Goal: Information Seeking & Learning: Learn about a topic

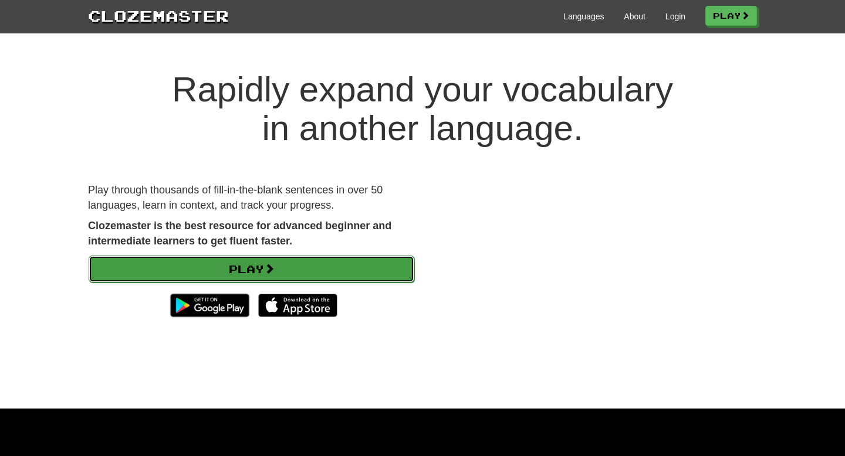
click at [312, 265] on link "Play" at bounding box center [252, 269] width 326 height 27
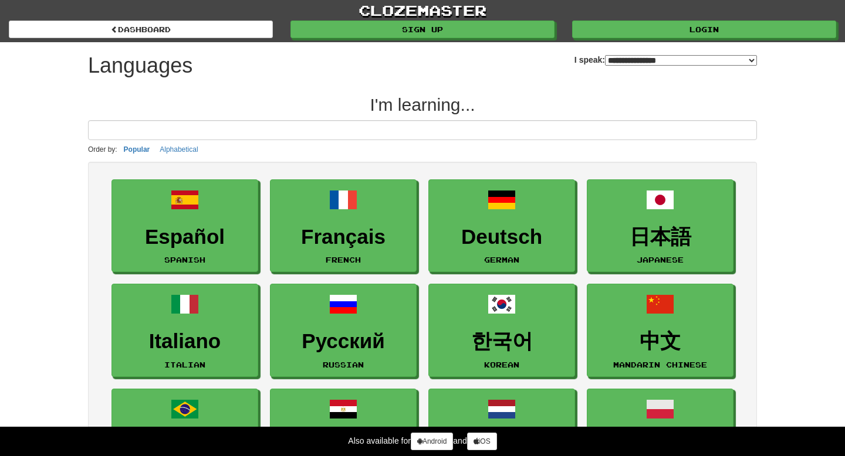
select select "*******"
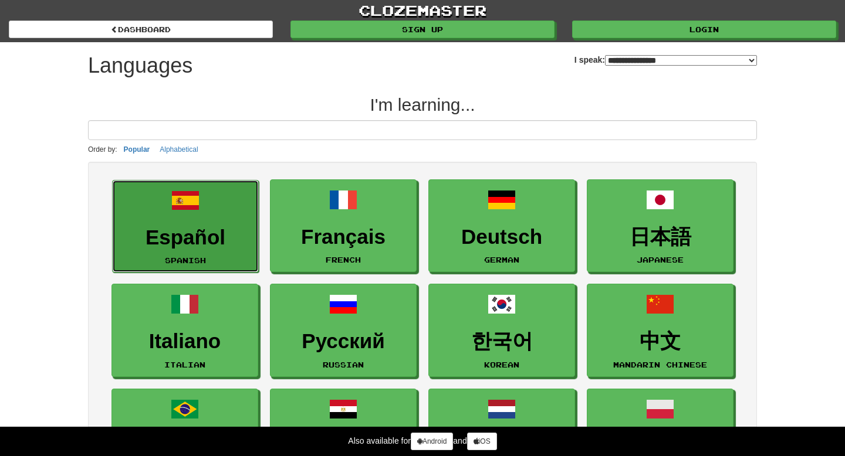
click at [135, 243] on h3 "Español" at bounding box center [186, 237] width 134 height 23
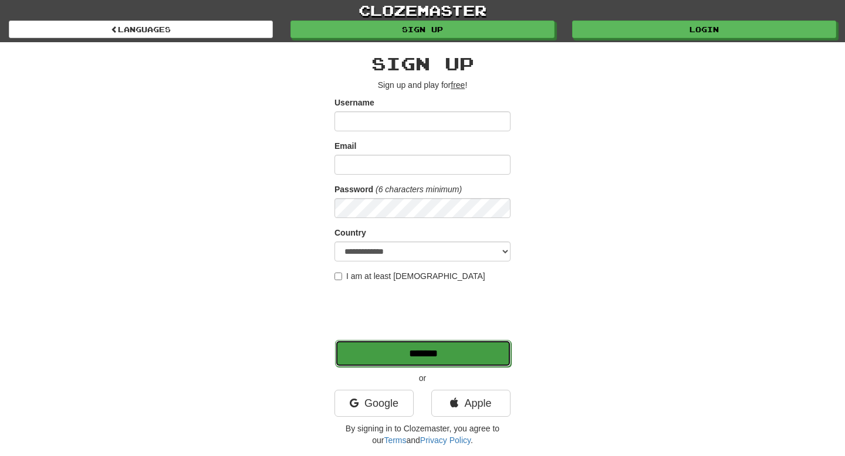
click at [392, 352] on input "*******" at bounding box center [423, 353] width 176 height 27
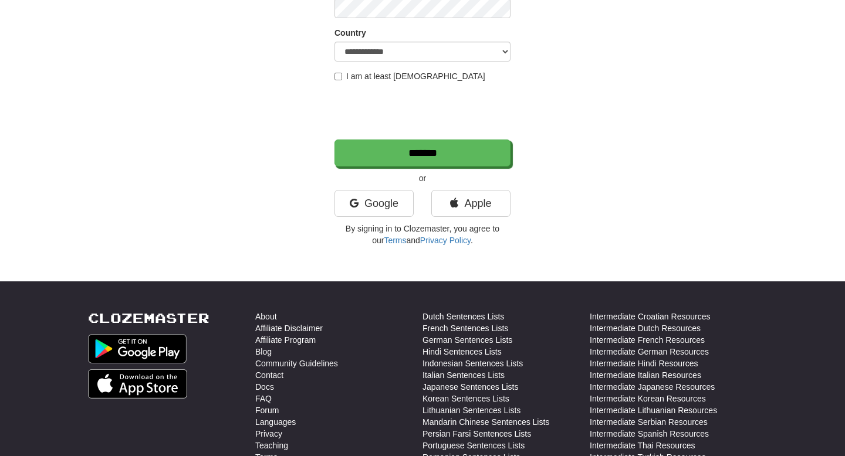
scroll to position [373, 0]
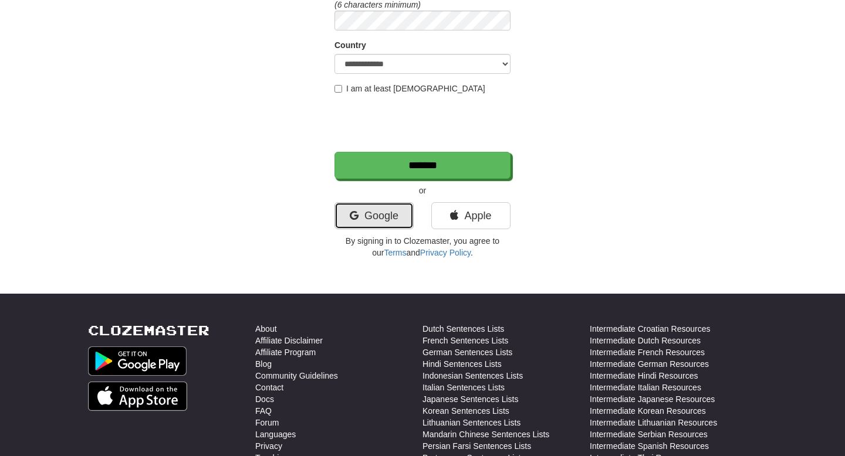
click at [395, 217] on link "Google" at bounding box center [373, 215] width 79 height 27
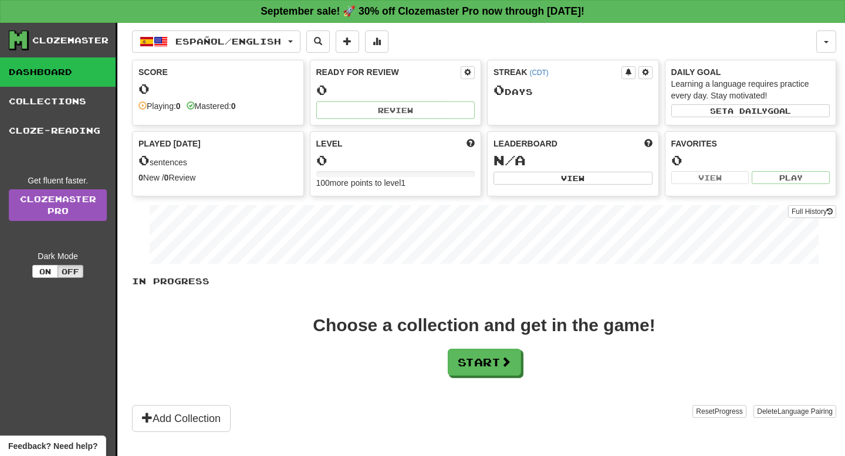
click at [199, 75] on div "Score" at bounding box center [217, 72] width 159 height 12
click at [496, 376] on button "Start" at bounding box center [484, 363] width 73 height 27
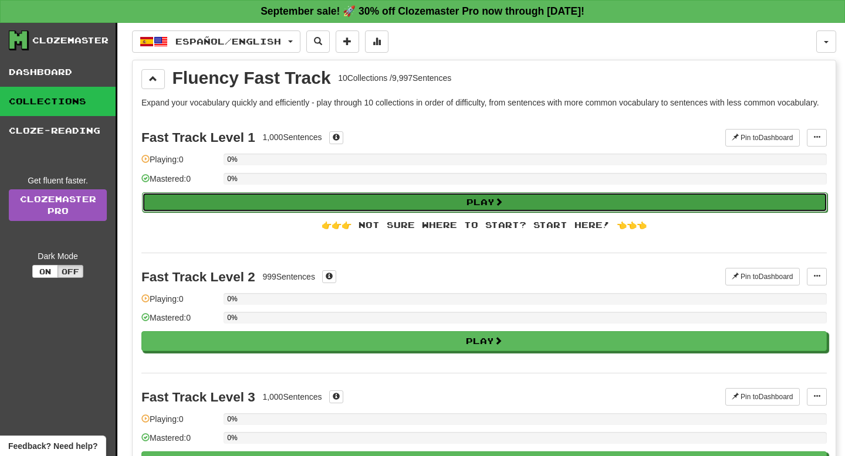
click at [414, 209] on button "Play" at bounding box center [484, 202] width 685 height 20
select select "**"
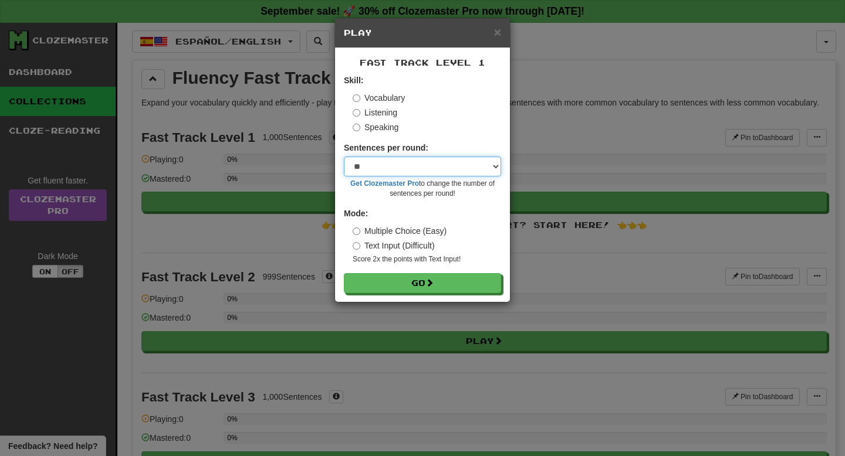
click at [385, 167] on select "* ** ** ** ** ** *** ********" at bounding box center [422, 167] width 157 height 20
click at [344, 157] on select "* ** ** ** ** ** *** ********" at bounding box center [422, 167] width 157 height 20
click at [393, 249] on label "Text Input (Difficult)" at bounding box center [394, 246] width 82 height 12
click at [391, 234] on label "Multiple Choice (Easy)" at bounding box center [400, 231] width 94 height 12
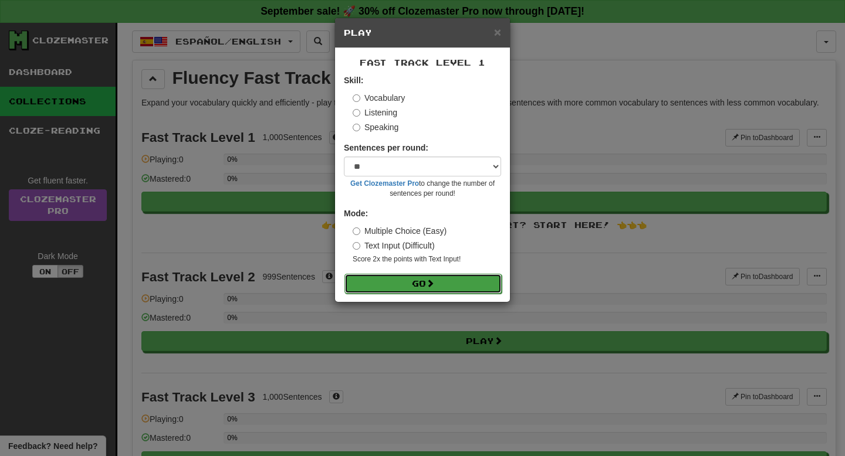
click at [401, 280] on button "Go" at bounding box center [422, 284] width 157 height 20
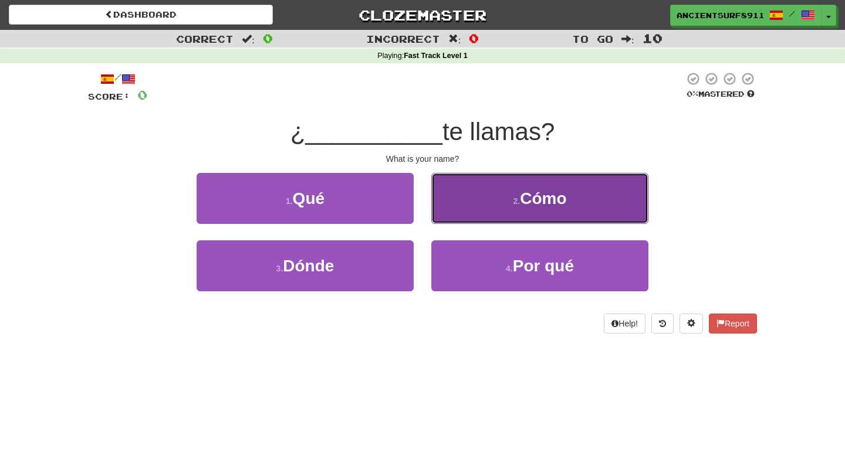
click at [463, 195] on button "2 . Cómo" at bounding box center [539, 198] width 217 height 51
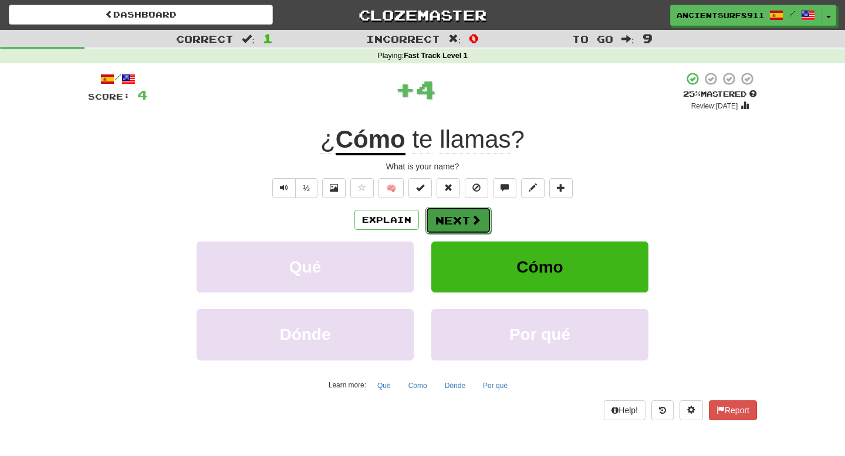
click at [453, 225] on button "Next" at bounding box center [458, 220] width 66 height 27
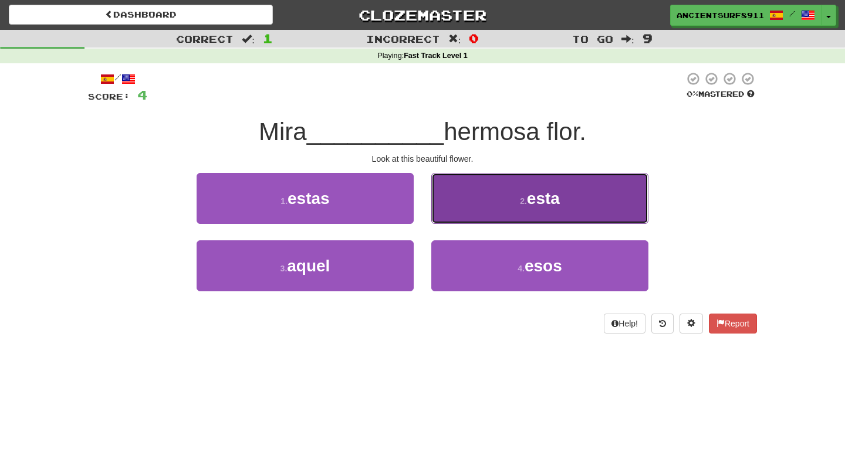
click at [477, 181] on button "2 . esta" at bounding box center [539, 198] width 217 height 51
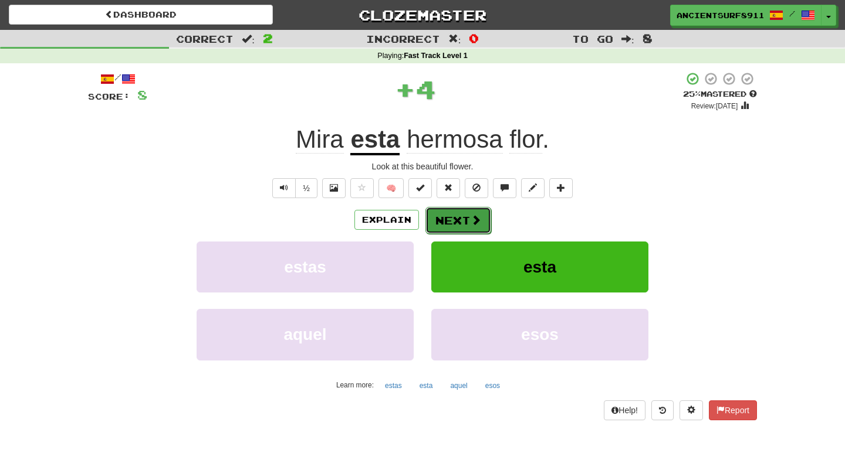
click at [471, 232] on button "Next" at bounding box center [458, 220] width 66 height 27
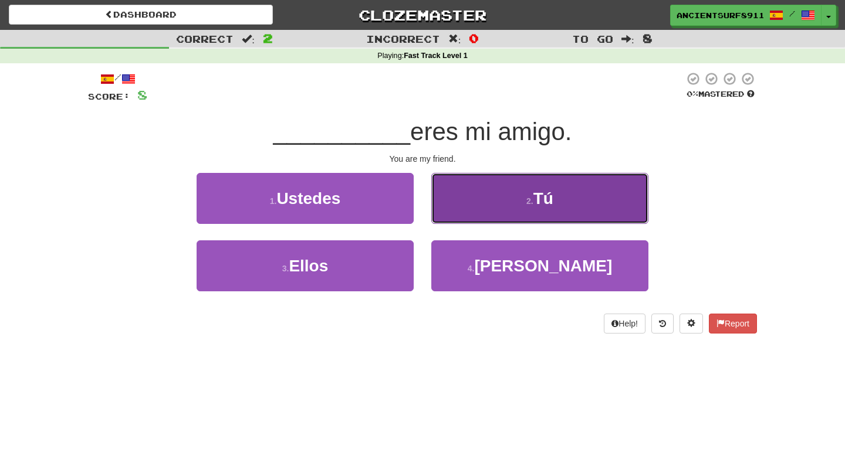
click at [461, 209] on button "2 . Tú" at bounding box center [539, 198] width 217 height 51
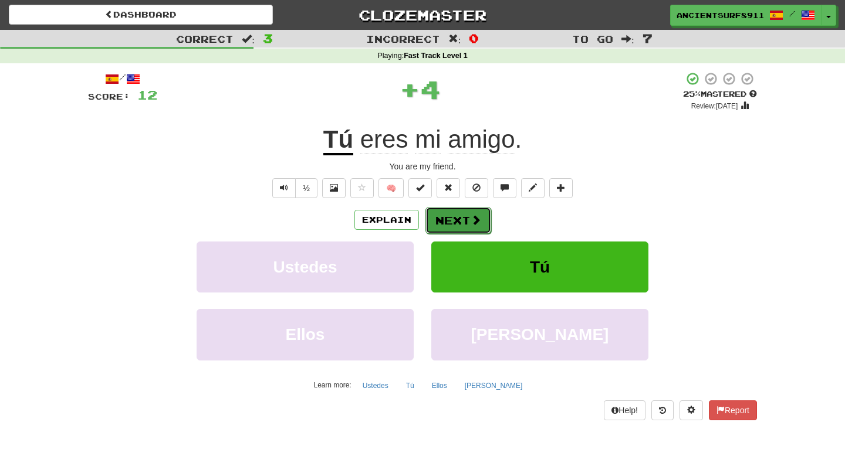
click at [461, 227] on button "Next" at bounding box center [458, 220] width 66 height 27
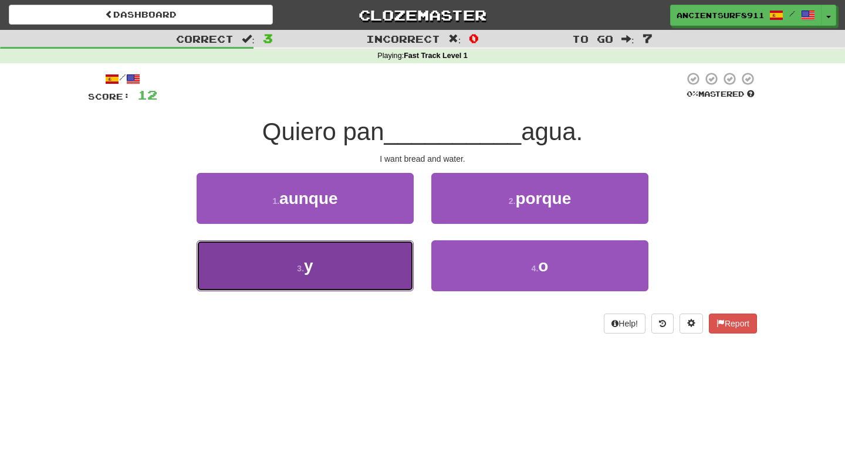
click at [394, 269] on button "3 . y" at bounding box center [305, 266] width 217 height 51
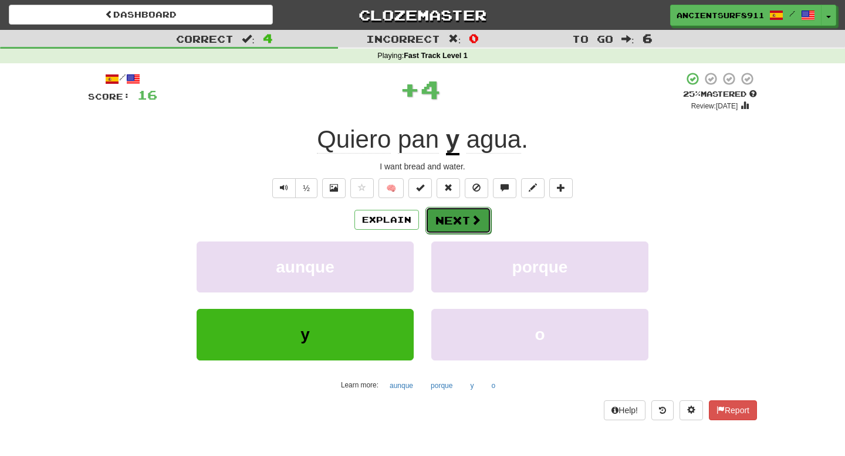
click at [459, 221] on button "Next" at bounding box center [458, 220] width 66 height 27
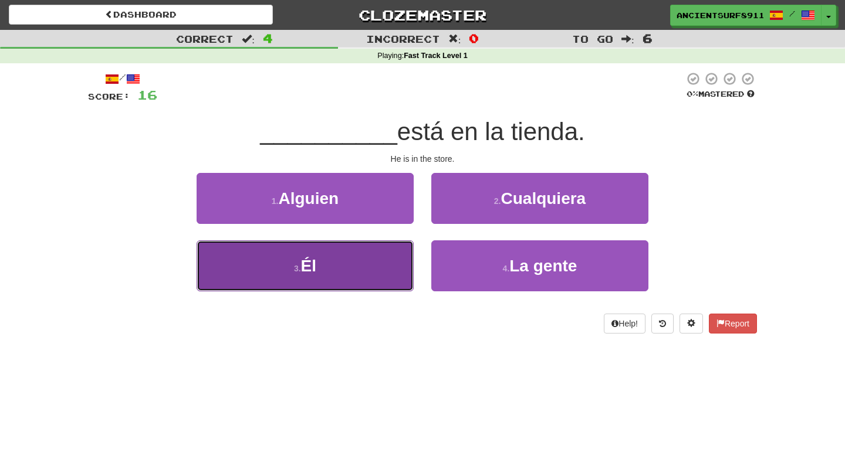
click at [356, 279] on button "3 . Él" at bounding box center [305, 266] width 217 height 51
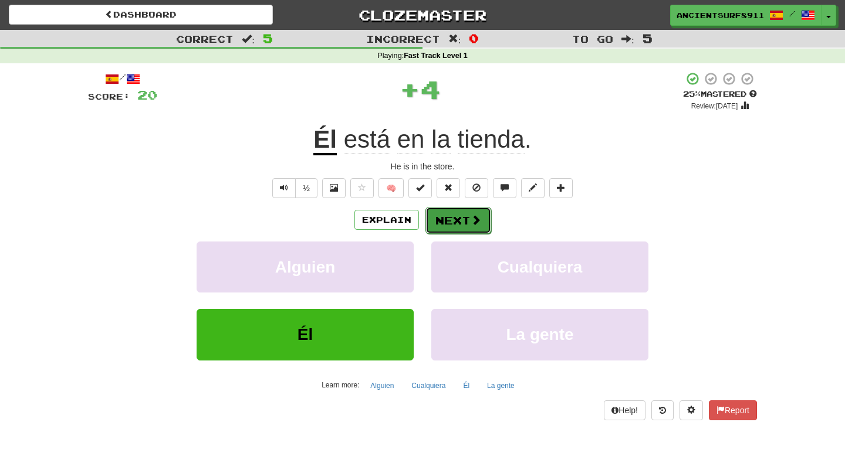
click at [471, 215] on span at bounding box center [476, 220] width 11 height 11
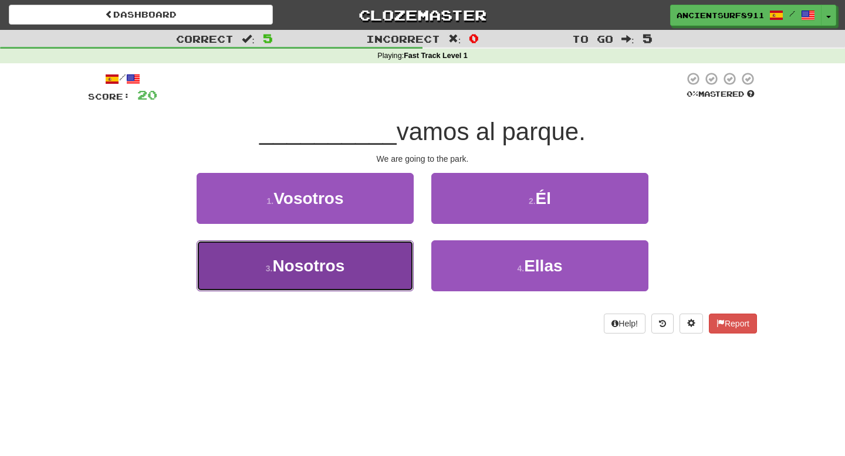
click at [371, 262] on button "3 . Nosotros" at bounding box center [305, 266] width 217 height 51
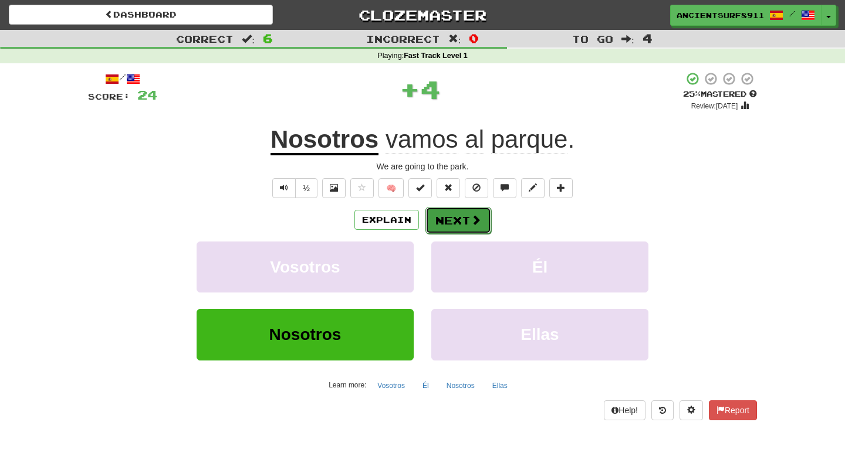
click at [472, 221] on span at bounding box center [476, 220] width 11 height 11
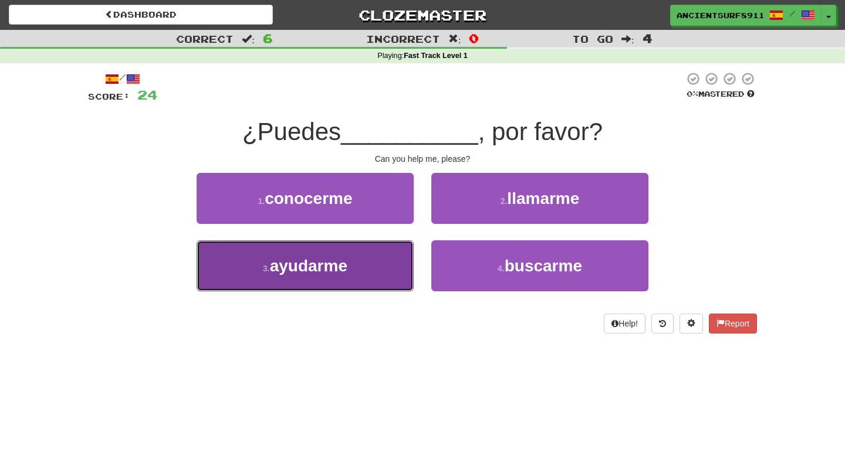
click at [372, 269] on button "3 . ayudarme" at bounding box center [305, 266] width 217 height 51
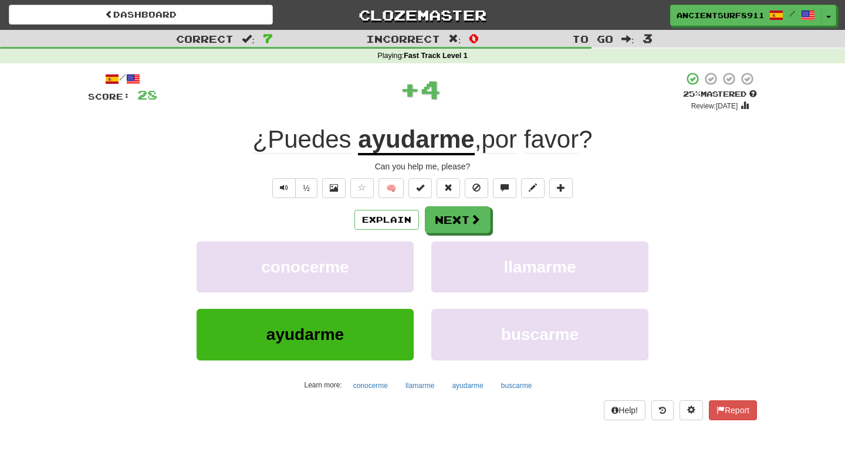
click at [442, 204] on div "/ Score: 28 + 4 25 % Mastered Review: 2025-09-17 ¿Puedes ayudarme , por favor ?…" at bounding box center [422, 246] width 669 height 349
click at [444, 214] on button "Next" at bounding box center [458, 220] width 66 height 27
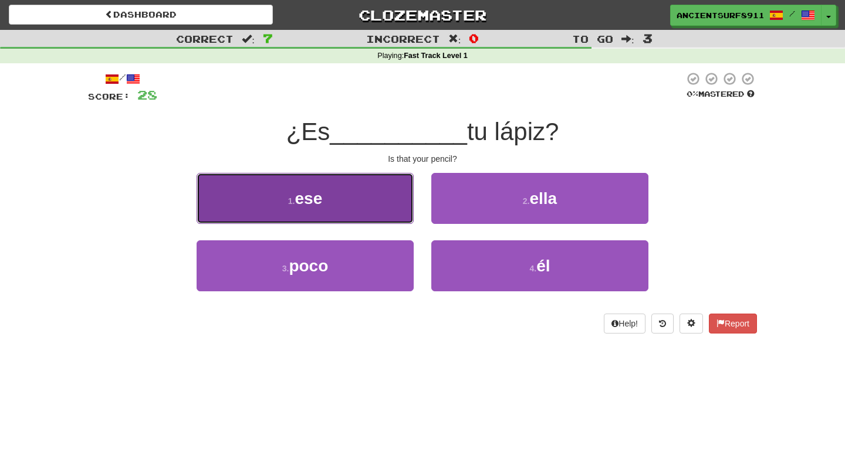
click at [370, 210] on button "1 . ese" at bounding box center [305, 198] width 217 height 51
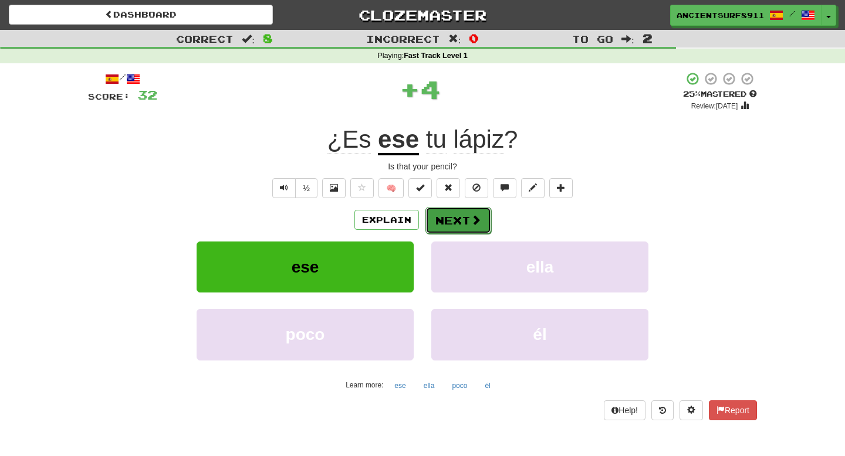
click at [439, 232] on button "Next" at bounding box center [458, 220] width 66 height 27
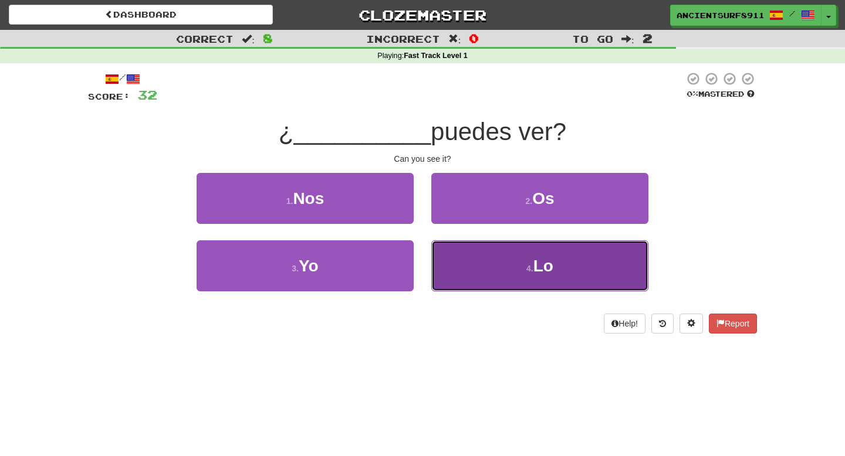
click at [466, 258] on button "4 . Lo" at bounding box center [539, 266] width 217 height 51
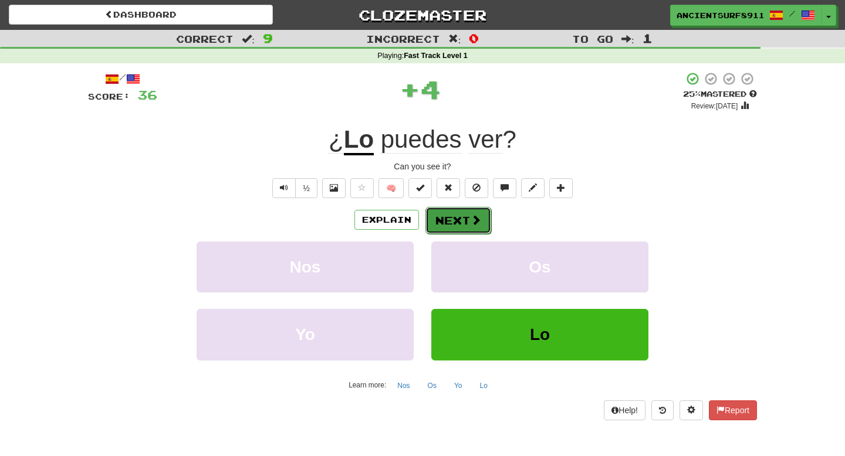
click at [456, 226] on button "Next" at bounding box center [458, 220] width 66 height 27
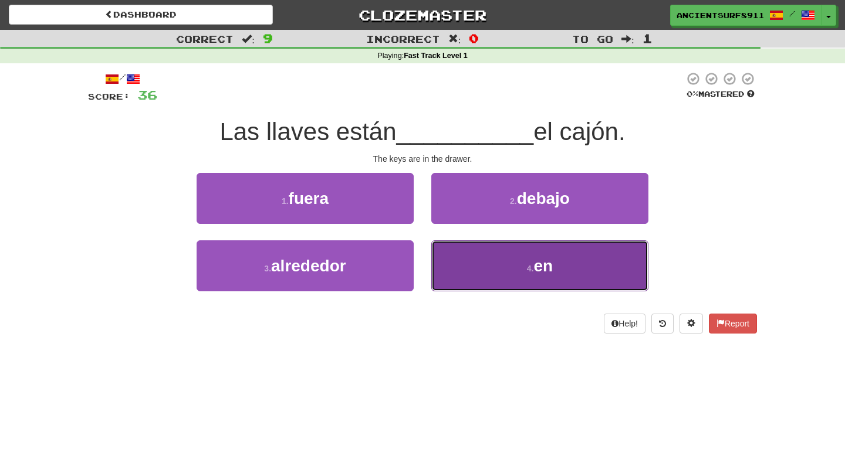
click at [464, 251] on button "4 . en" at bounding box center [539, 266] width 217 height 51
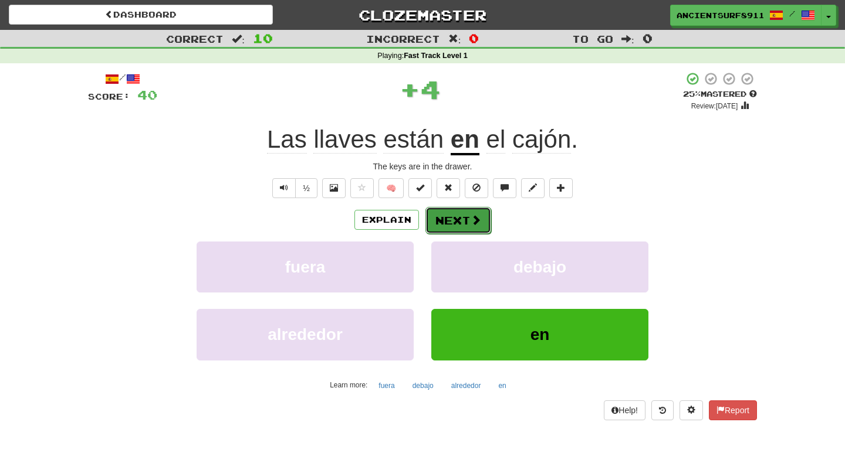
click at [448, 218] on button "Next" at bounding box center [458, 220] width 66 height 27
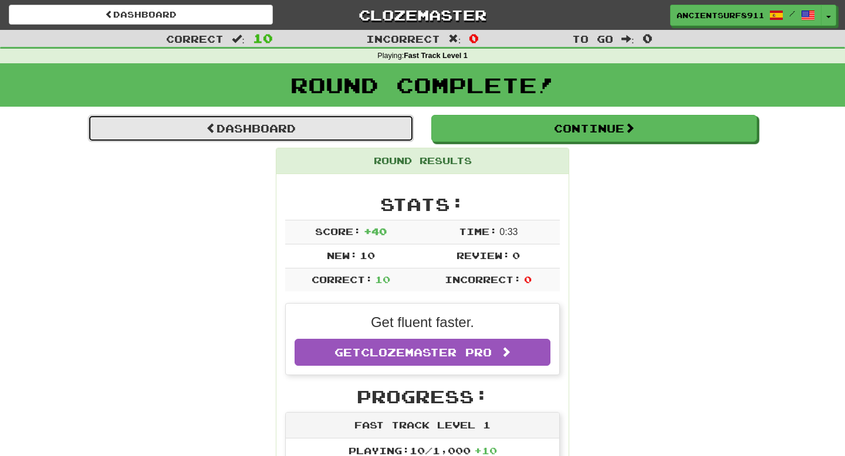
click at [319, 131] on link "Dashboard" at bounding box center [251, 128] width 326 height 27
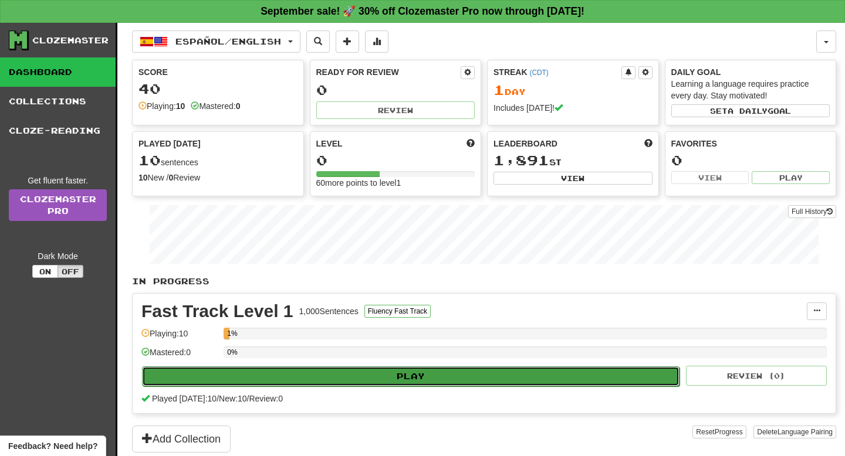
click at [393, 378] on button "Play" at bounding box center [410, 377] width 537 height 20
select select "**"
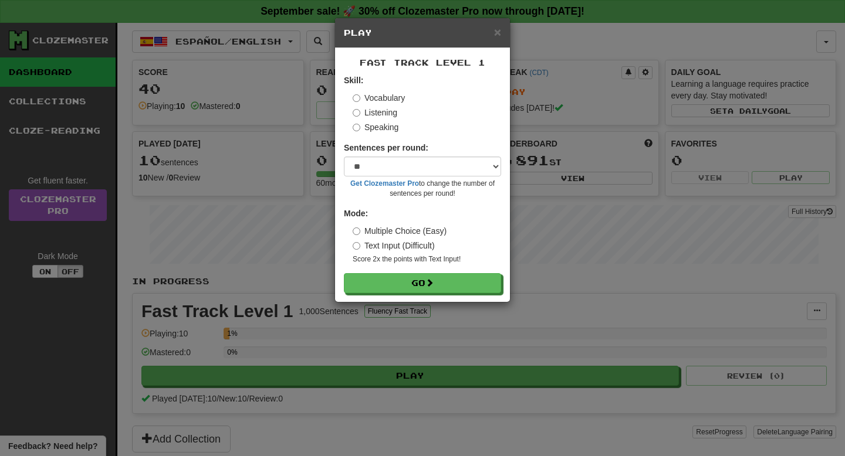
click at [400, 248] on label "Text Input (Difficult)" at bounding box center [394, 246] width 82 height 12
click at [401, 278] on button "Go" at bounding box center [422, 284] width 157 height 20
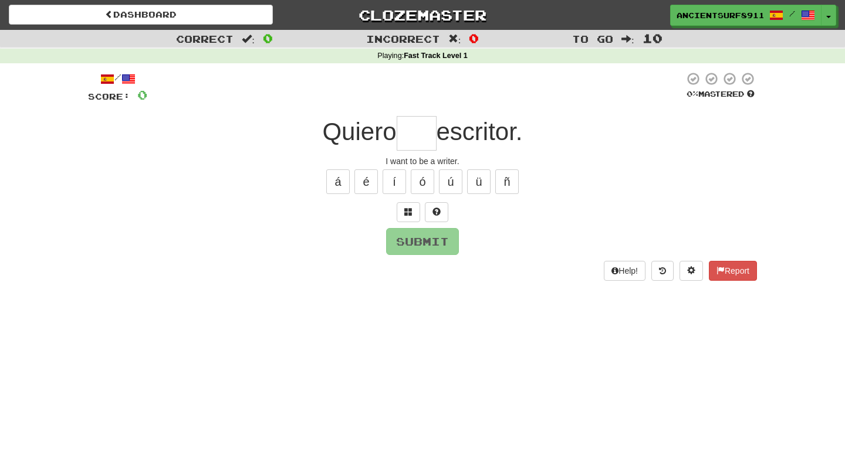
click at [420, 138] on input "text" at bounding box center [417, 133] width 40 height 35
type input "*"
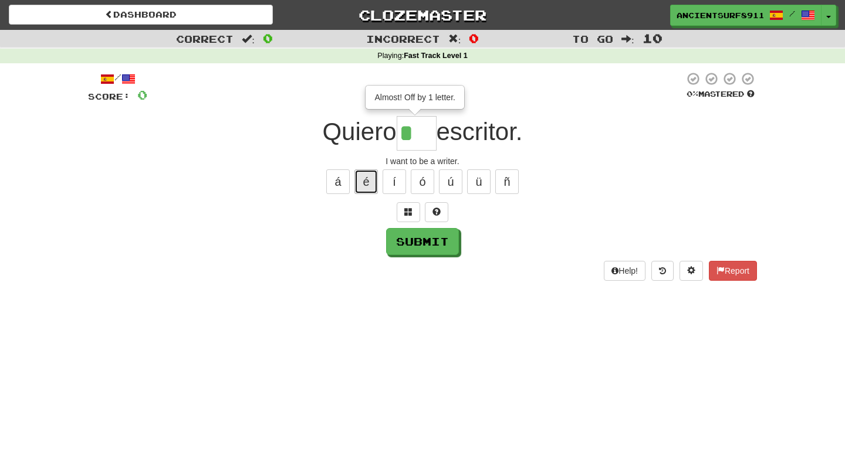
click at [367, 173] on button "é" at bounding box center [365, 182] width 23 height 25
type input "*"
click at [408, 200] on div "/ Score: 0 0 % Mastered Quiero ** Almost! Off by 1 letter. escritor. I want to …" at bounding box center [422, 176] width 669 height 209
click at [414, 244] on button "Submit" at bounding box center [423, 242] width 73 height 27
type input "***"
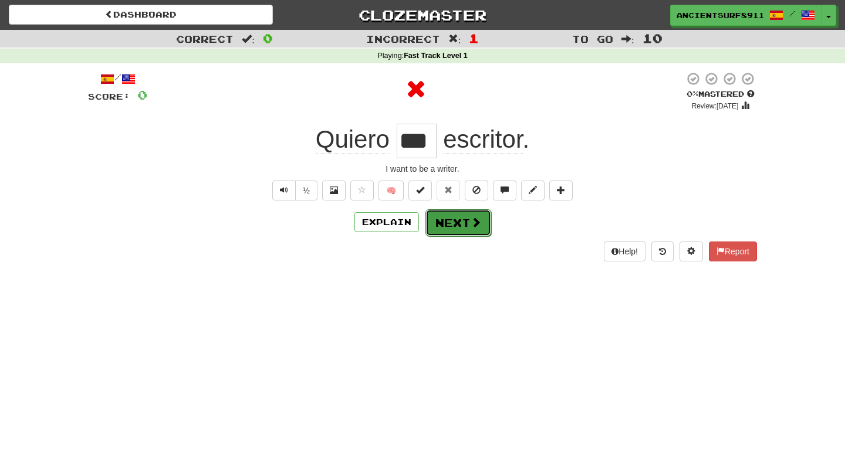
click at [479, 218] on span at bounding box center [476, 222] width 11 height 11
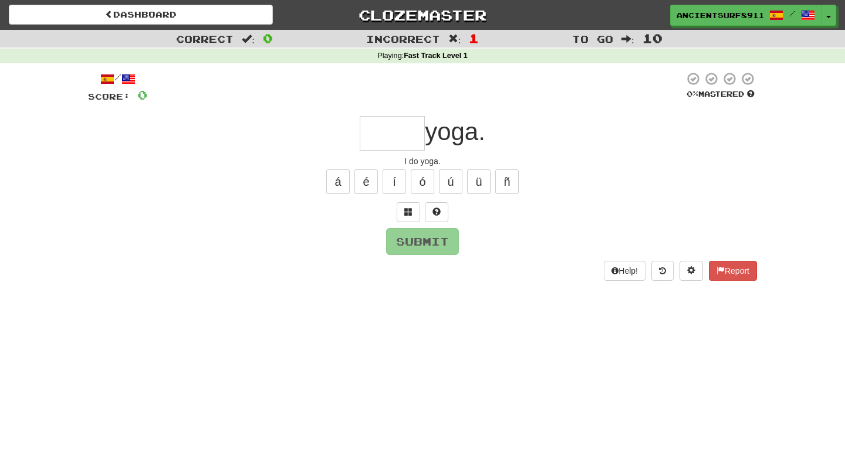
click at [383, 131] on input "text" at bounding box center [392, 133] width 65 height 35
type input "*"
click at [617, 265] on button "Help!" at bounding box center [625, 271] width 42 height 20
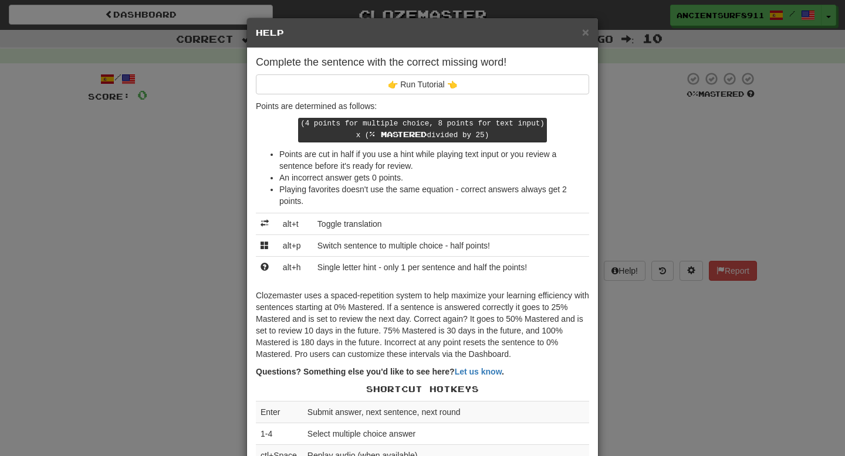
click at [604, 94] on div "× Help Complete the sentence with the correct missing word! 👉 Run Tutorial 👈 Po…" at bounding box center [422, 228] width 845 height 456
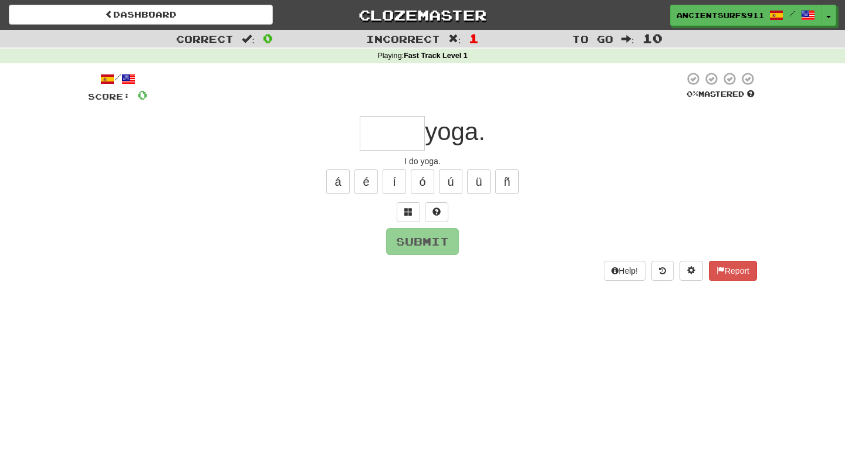
click at [396, 148] on input "text" at bounding box center [392, 133] width 65 height 35
type input "*"
click at [395, 146] on input "text" at bounding box center [392, 133] width 65 height 35
click at [422, 240] on button "Submit" at bounding box center [423, 242] width 73 height 27
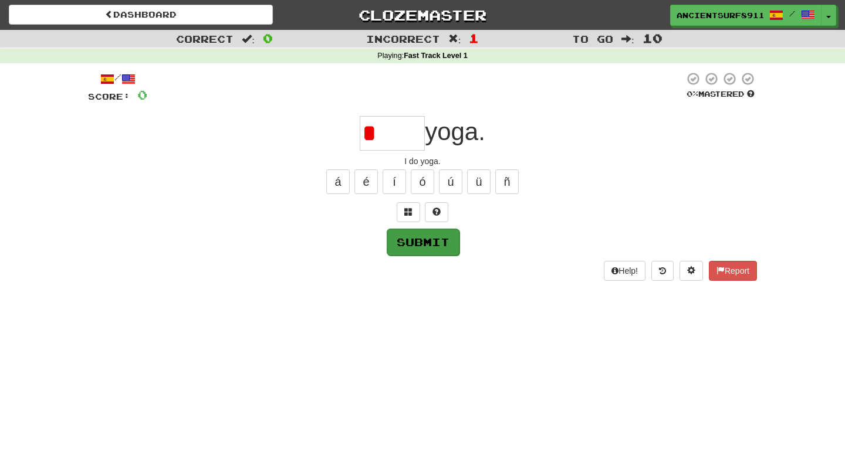
type input "****"
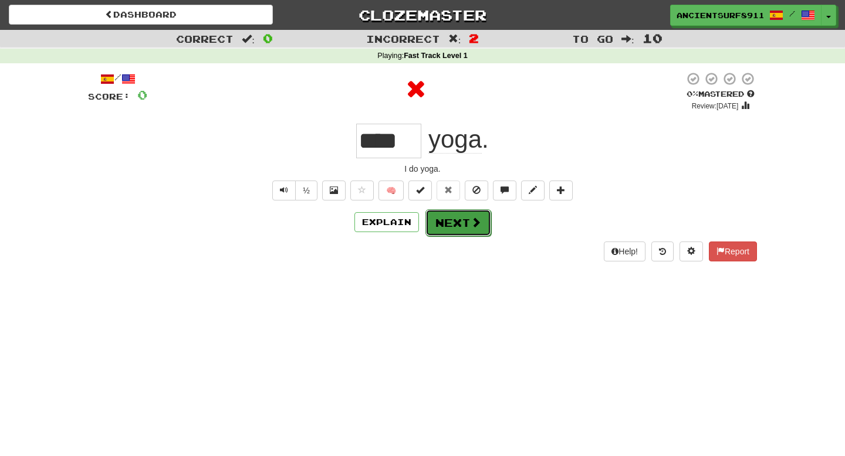
click at [455, 224] on button "Next" at bounding box center [458, 222] width 66 height 27
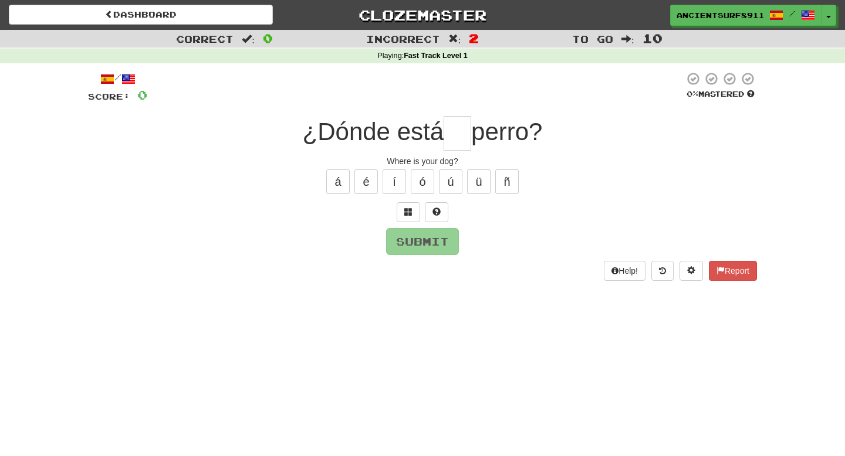
click at [457, 126] on input "text" at bounding box center [458, 133] width 28 height 35
type input "**"
click at [361, 128] on input "text" at bounding box center [346, 133] width 105 height 35
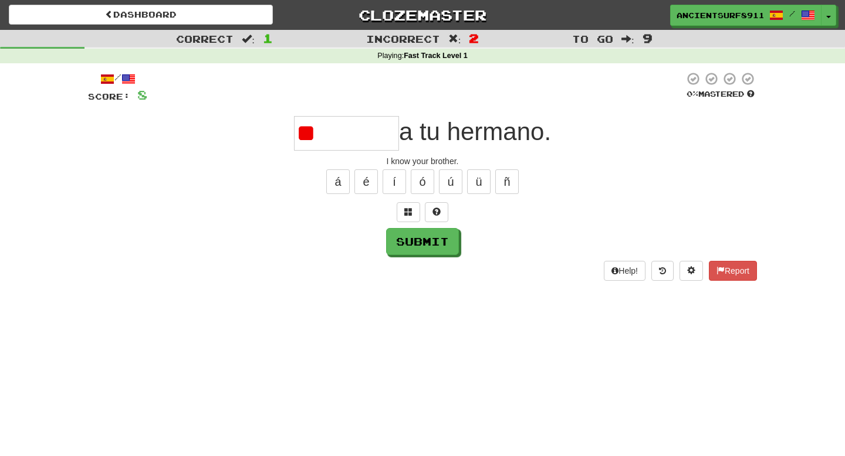
type input "*"
click at [419, 183] on button "ó" at bounding box center [422, 182] width 23 height 25
click at [412, 246] on button "Submit" at bounding box center [423, 242] width 73 height 27
type input "*******"
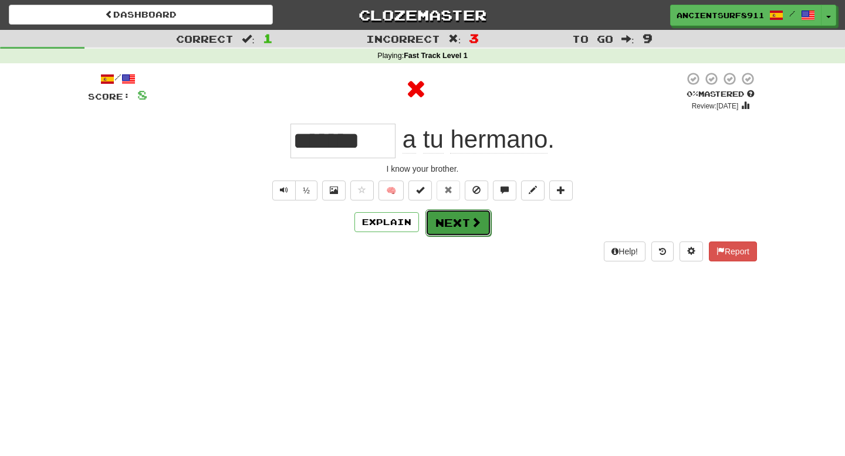
click at [461, 235] on button "Next" at bounding box center [458, 222] width 66 height 27
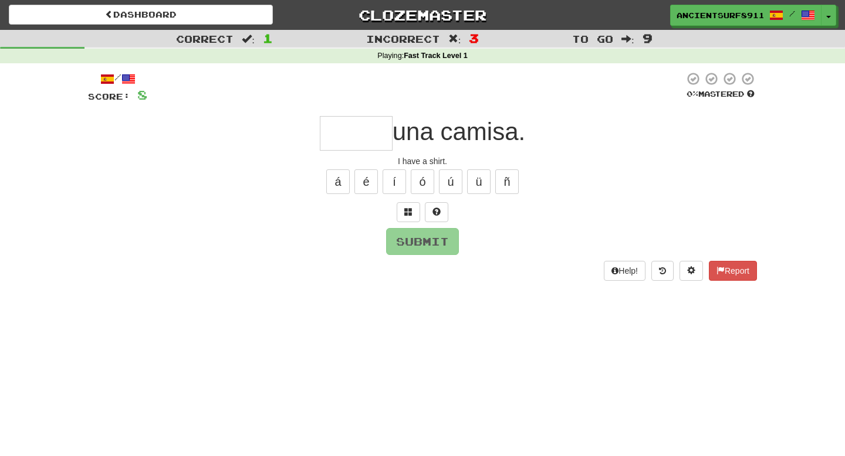
click at [357, 137] on input "text" at bounding box center [356, 133] width 73 height 35
type input "*****"
click at [344, 130] on input "text" at bounding box center [357, 133] width 89 height 35
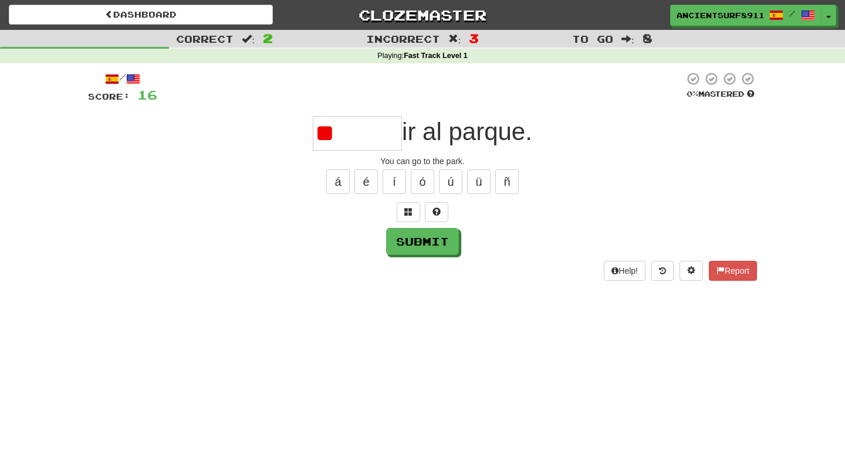
type input "*"
type input "******"
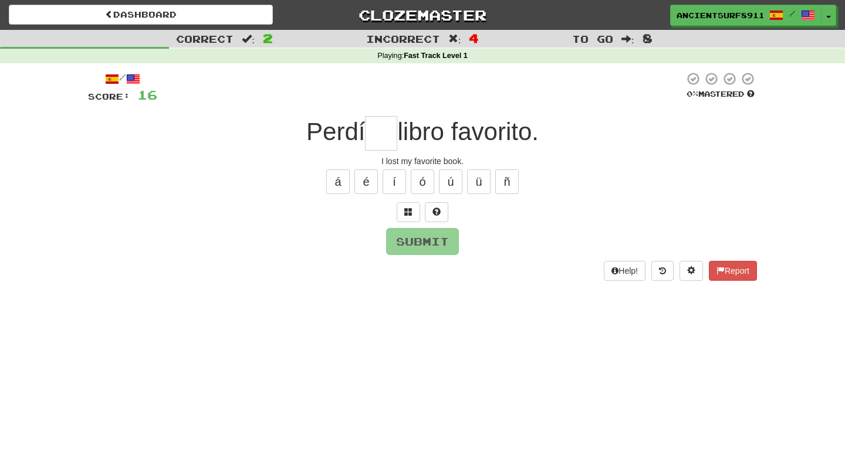
click at [376, 134] on input "text" at bounding box center [381, 133] width 32 height 35
type input "**"
click at [346, 112] on div "/ Score: 24 0 % Mastered en el hospital. I was in the hospital. á é í ó ú ü ñ S…" at bounding box center [422, 176] width 669 height 209
click at [348, 127] on input "text" at bounding box center [346, 133] width 80 height 35
